Goal: Find specific page/section: Find specific page/section

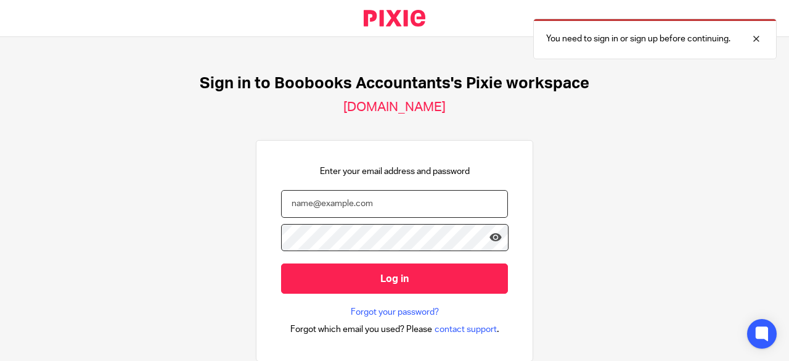
click at [389, 204] on input "email" at bounding box center [394, 204] width 227 height 28
type input "[EMAIL_ADDRESS][DOMAIN_NAME]"
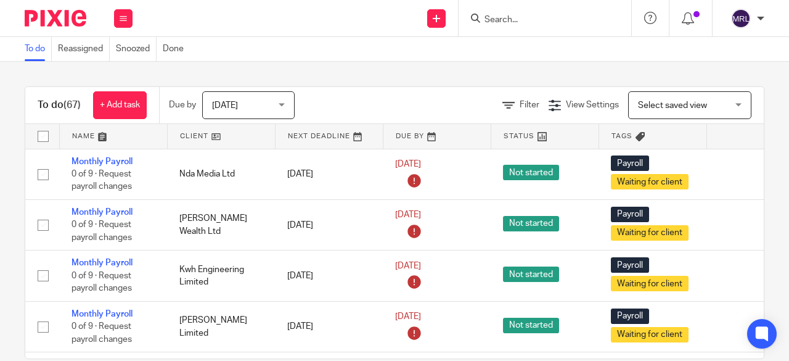
click at [504, 23] on input "Search" at bounding box center [538, 20] width 111 height 11
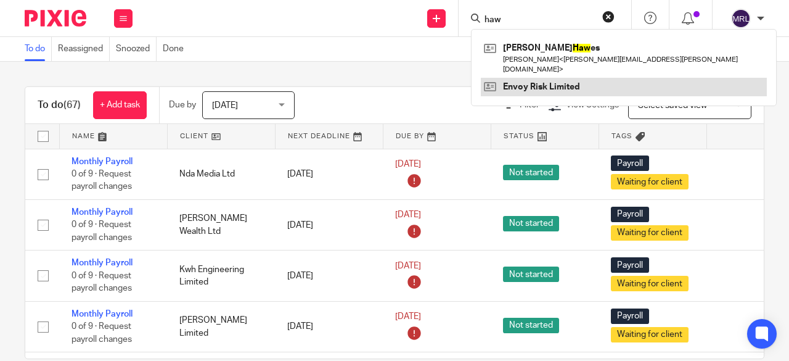
type input "haw"
click at [542, 78] on link at bounding box center [624, 87] width 286 height 18
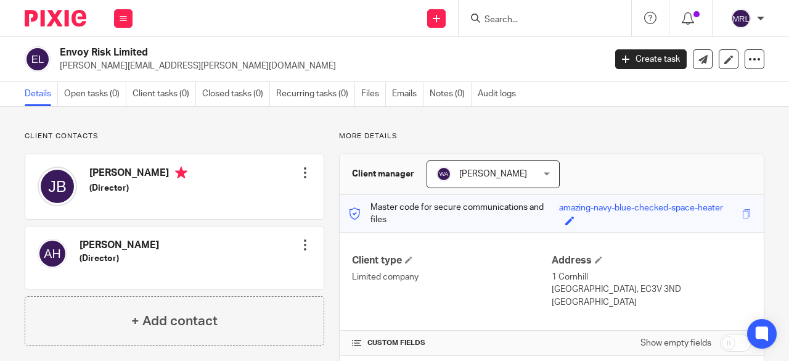
click at [303, 246] on div at bounding box center [305, 245] width 12 height 12
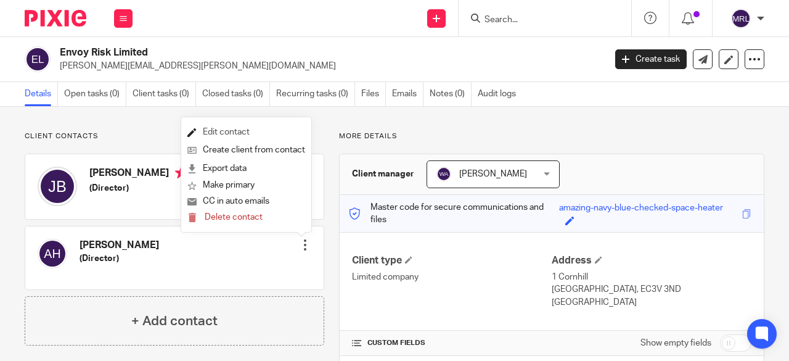
click at [240, 130] on link "Edit contact" at bounding box center [246, 132] width 118 height 18
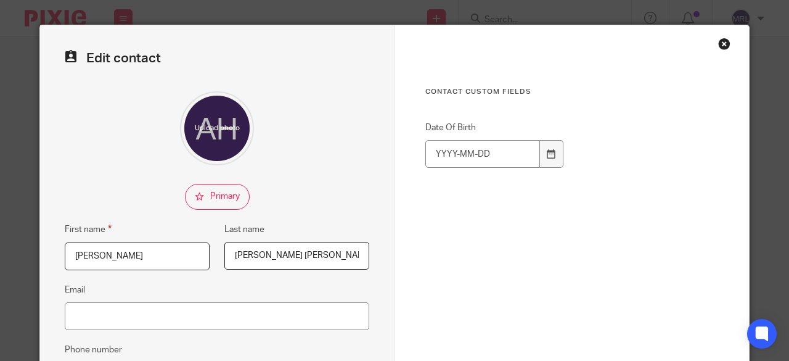
click at [720, 38] on div "Close this dialog window" at bounding box center [724, 44] width 12 height 12
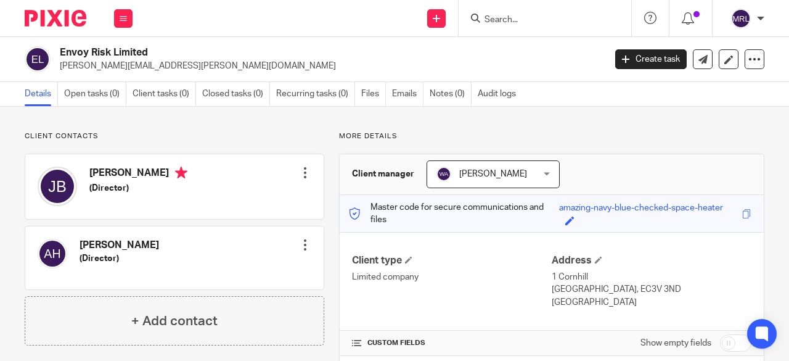
click at [544, 16] on input "Search" at bounding box center [538, 20] width 111 height 11
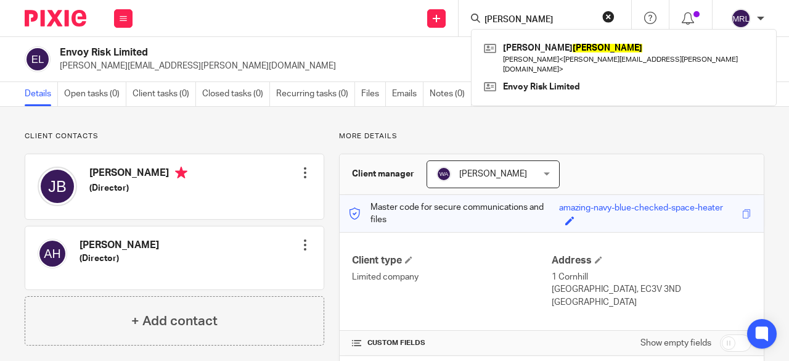
type input "hawes"
